Goal: Task Accomplishment & Management: Complete application form

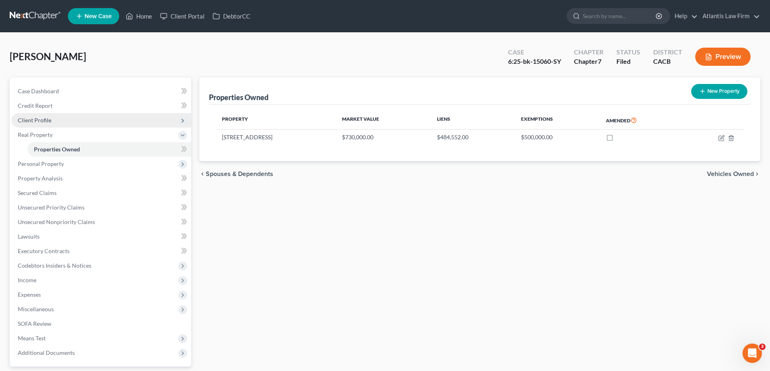
click at [51, 124] on span "Client Profile" at bounding box center [35, 120] width 34 height 7
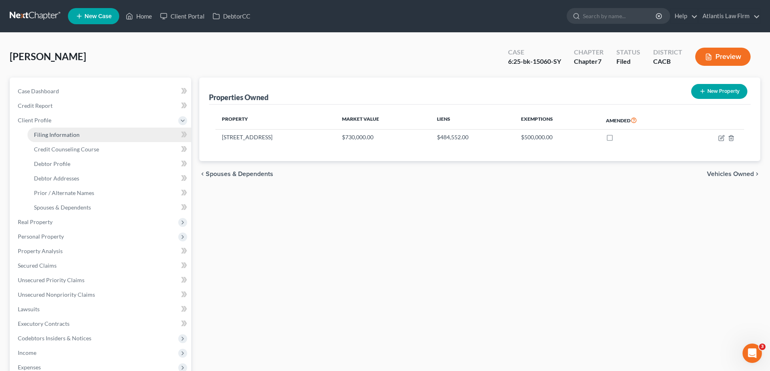
click at [63, 138] on span "Filing Information" at bounding box center [57, 134] width 46 height 7
select select "1"
select select "0"
select select "4"
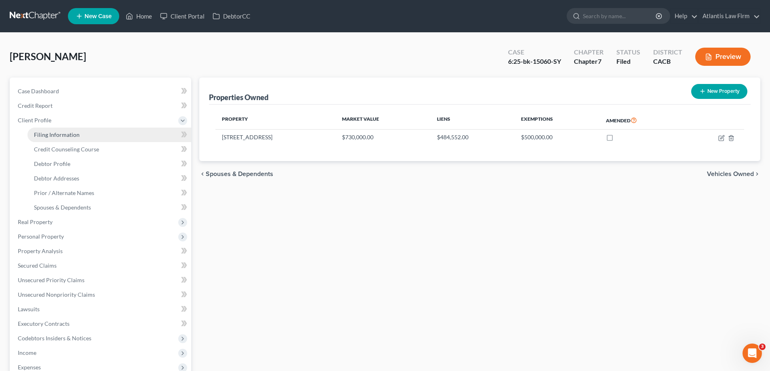
select select "1"
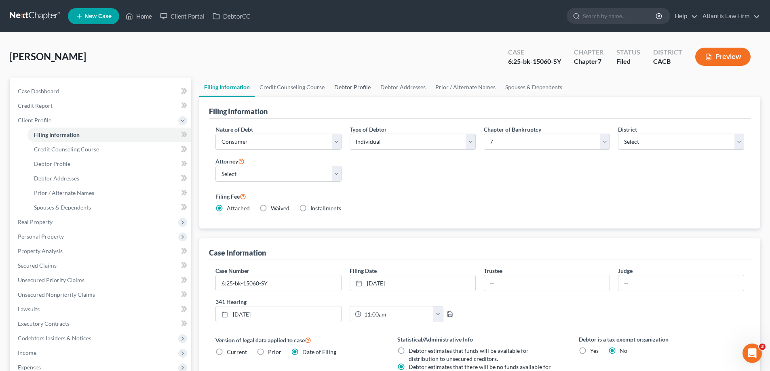
click at [375, 97] on link "Debtor Profile" at bounding box center [352, 87] width 46 height 19
select select "0"
select select "3"
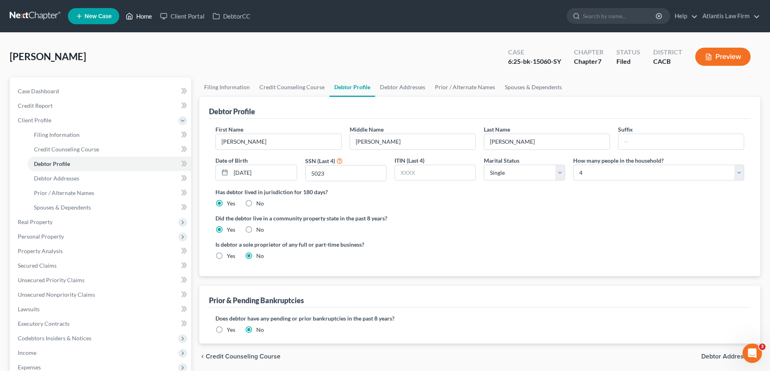
click at [156, 17] on link "Home" at bounding box center [139, 16] width 34 height 15
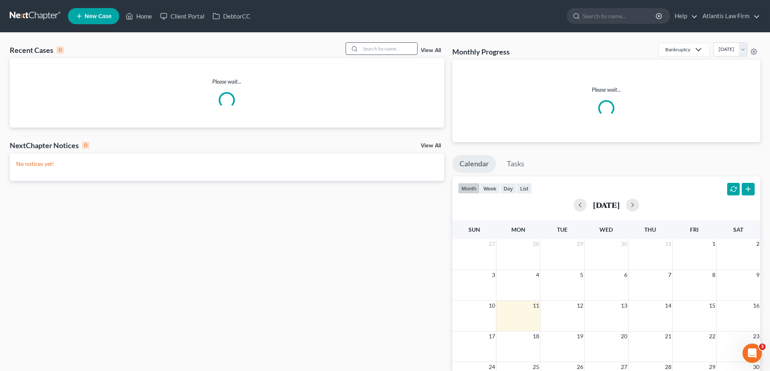
click at [382, 55] on input "search" at bounding box center [389, 49] width 57 height 12
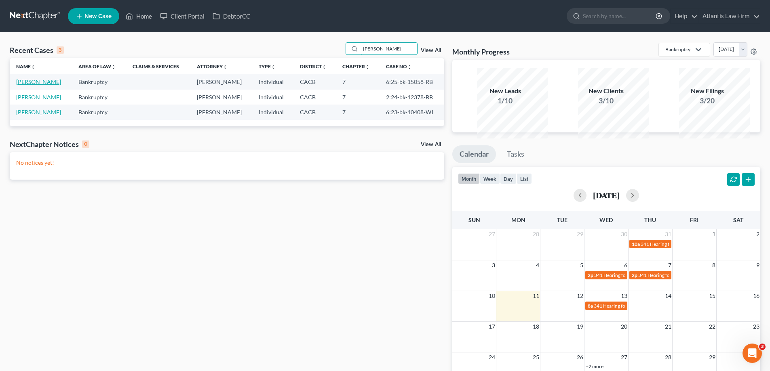
type input "sandra"
click at [35, 85] on link "Negrete, Sandra" at bounding box center [38, 81] width 45 height 7
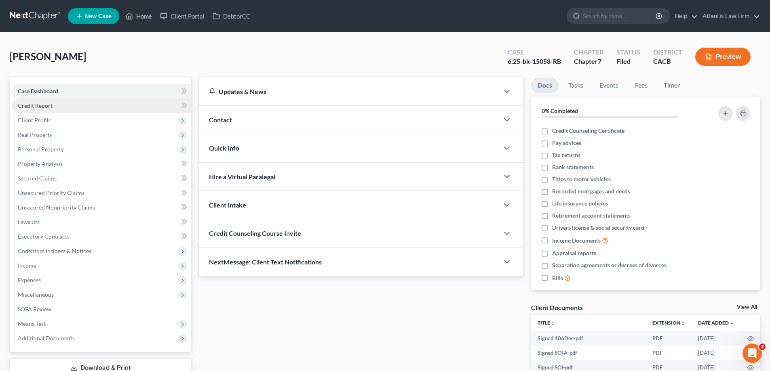
click at [53, 109] on span "Credit Report" at bounding box center [35, 105] width 35 height 7
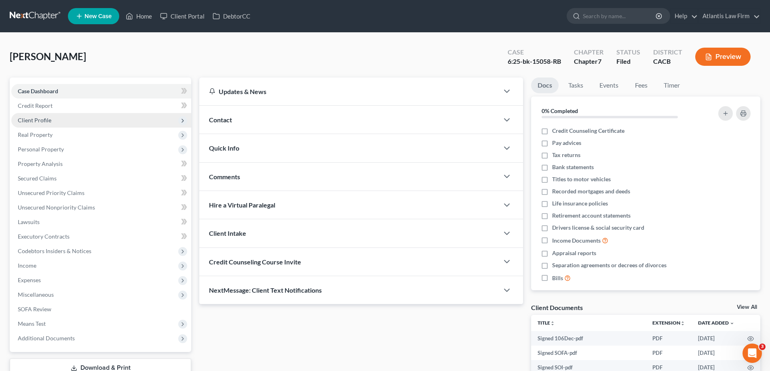
click at [51, 124] on span "Client Profile" at bounding box center [35, 120] width 34 height 7
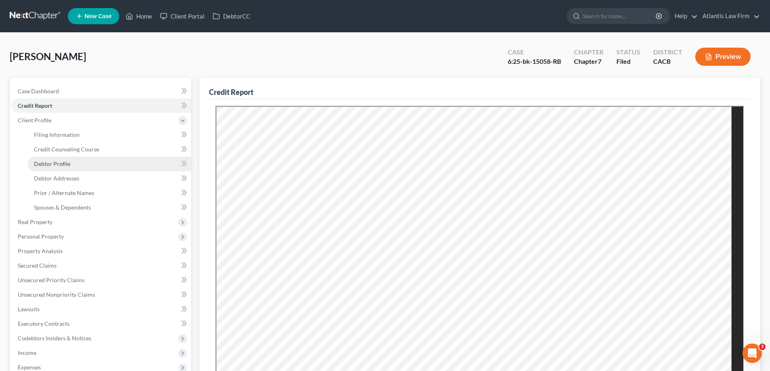
click at [65, 167] on span "Debtor Profile" at bounding box center [52, 163] width 36 height 7
select select "1"
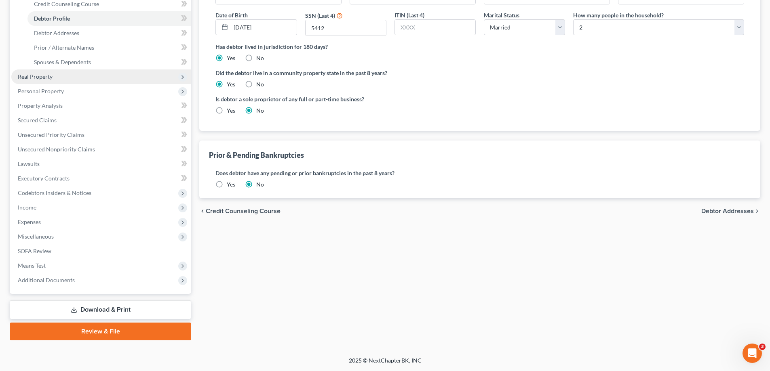
scroll to position [242, 0]
click at [71, 217] on span "Expenses" at bounding box center [101, 222] width 180 height 15
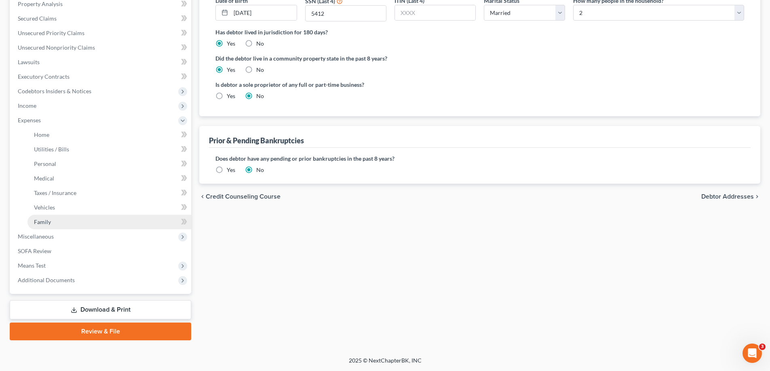
click at [68, 230] on link "Family" at bounding box center [109, 222] width 164 height 15
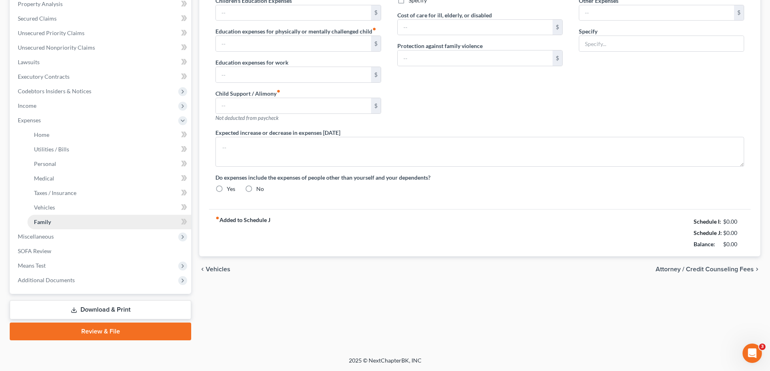
type input "0.00"
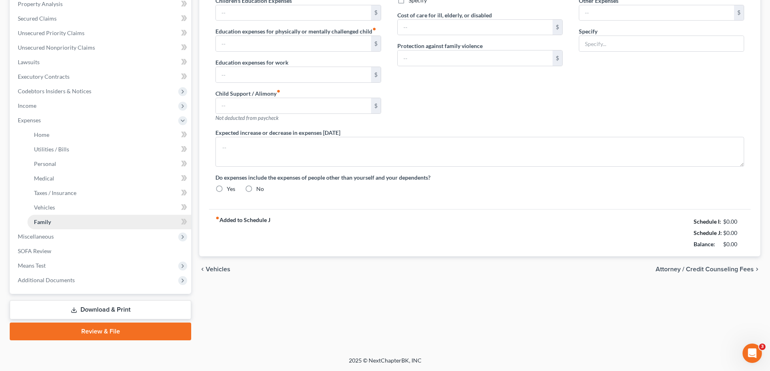
type input "0.00"
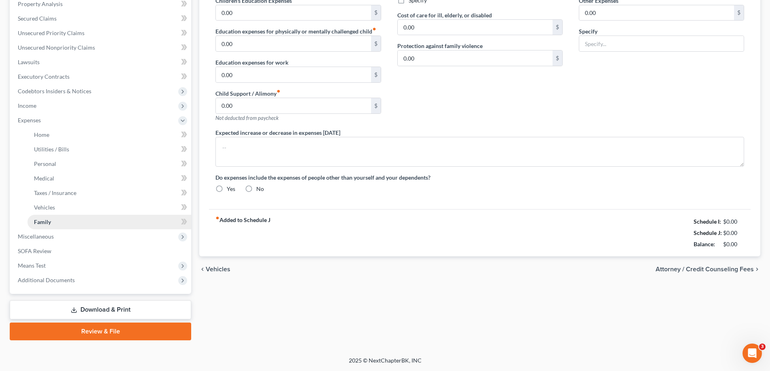
radio input "true"
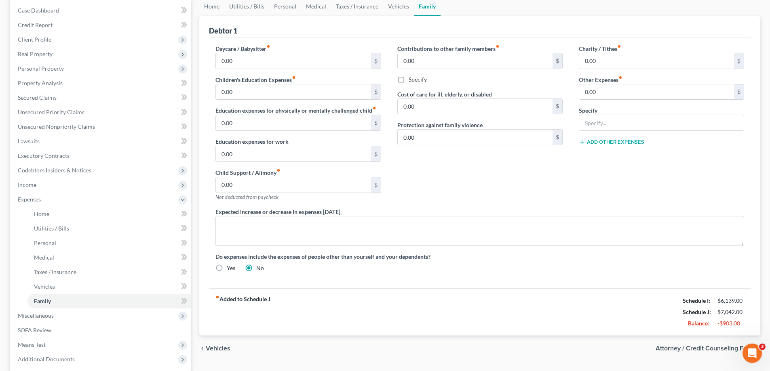
scroll to position [40, 0]
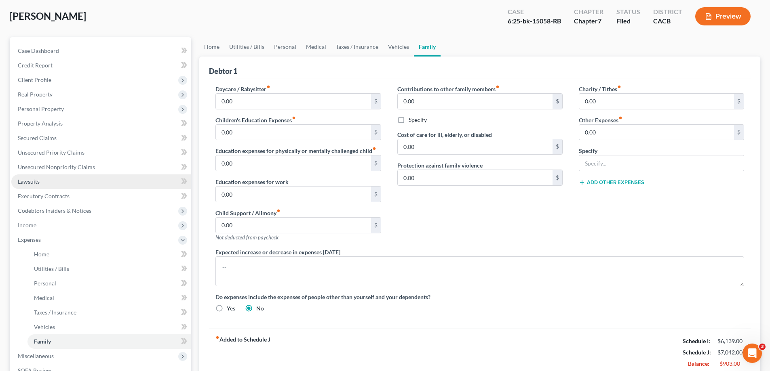
click at [117, 189] on link "Lawsuits" at bounding box center [101, 182] width 180 height 15
